Goal: Find specific page/section

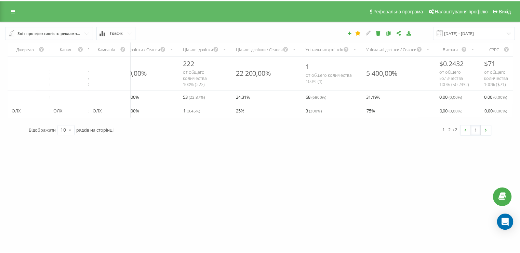
scroll to position [0, 105]
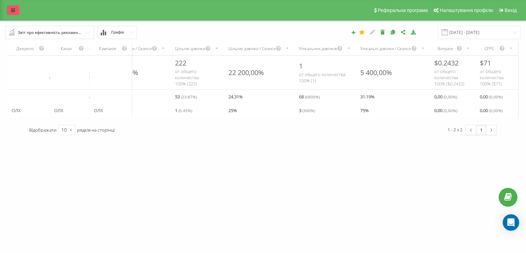
click at [14, 10] on icon at bounding box center [13, 10] width 4 height 5
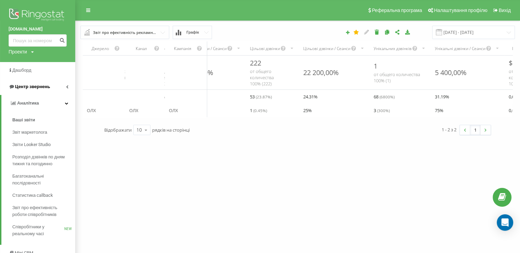
click at [25, 87] on span "Центр звернень" at bounding box center [32, 86] width 35 height 5
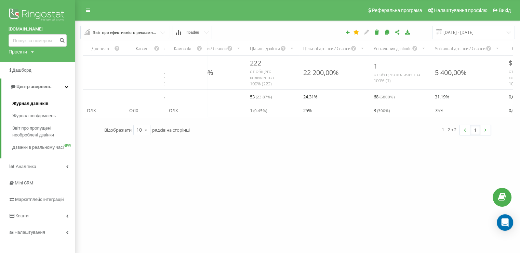
click at [47, 100] on span "Журнал дзвінків" at bounding box center [30, 103] width 36 height 7
